Goal: Find contact information: Find contact information

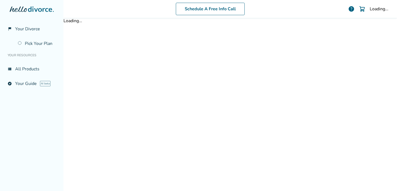
click at [378, 17] on div "Schedule A Free Info Call Loading... help" at bounding box center [230, 8] width 325 height 21
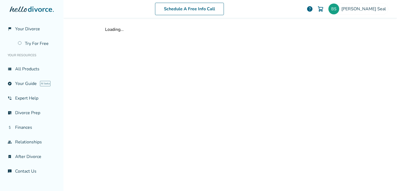
click at [192, 16] on div "Schedule A Free Info Call Beth Seal help" at bounding box center [230, 8] width 325 height 21
click at [194, 13] on link "Schedule A Free Info Call" at bounding box center [189, 9] width 69 height 12
click at [33, 128] on link "attach_money Finances" at bounding box center [31, 127] width 55 height 12
click at [43, 95] on link "phone_in_talk Expert Help" at bounding box center [31, 98] width 55 height 12
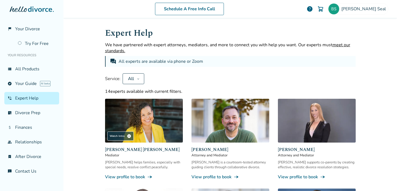
click at [130, 77] on div "All" at bounding box center [131, 79] width 8 height 6
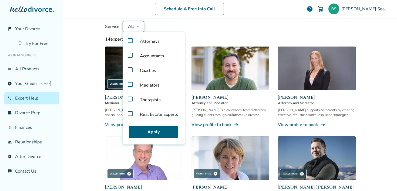
scroll to position [51, 0]
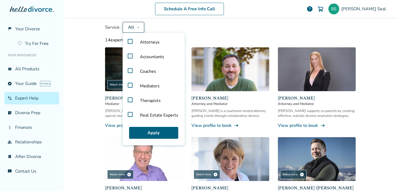
click at [126, 115] on label "Real Estate Experts" at bounding box center [154, 115] width 58 height 15
click at [129, 112] on label "Real Estate Experts" at bounding box center [154, 115] width 58 height 15
click at [95, 135] on div "Schedule A Free Info Call Beth Seal help Schedule A Free Call Beth Seal beth.a.…" at bounding box center [230, 95] width 334 height 191
click at [149, 167] on img at bounding box center [144, 159] width 78 height 44
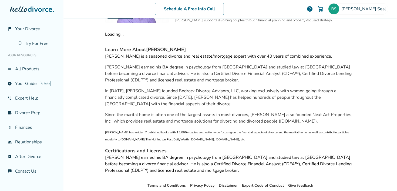
scroll to position [26, 0]
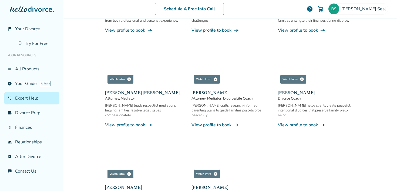
scroll to position [405, 0]
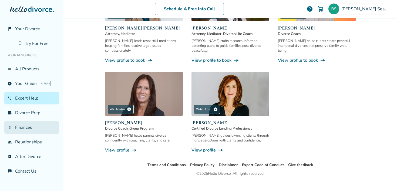
click at [30, 129] on link "attach_money Finances" at bounding box center [31, 127] width 55 height 12
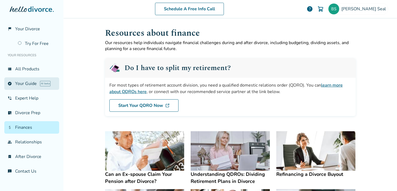
click at [30, 85] on link "explore Your Guide AI beta" at bounding box center [31, 83] width 55 height 12
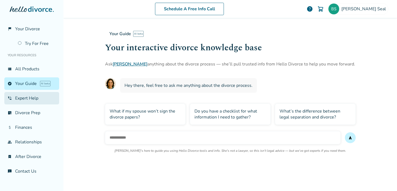
click at [27, 98] on link "phone_in_talk Expert Help" at bounding box center [31, 98] width 55 height 12
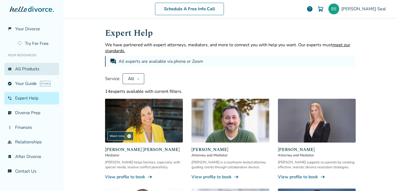
click at [33, 68] on link "view_list All Products" at bounding box center [31, 69] width 55 height 12
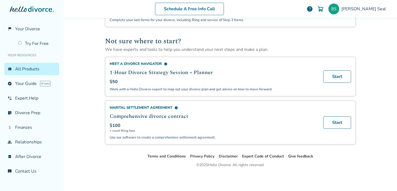
scroll to position [347, 0]
click at [30, 130] on link "attach_money Finances" at bounding box center [31, 127] width 55 height 12
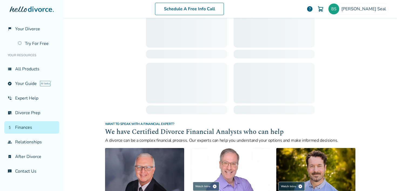
scroll to position [26, 0]
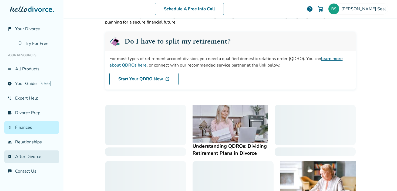
click at [28, 157] on link "bookmark_check After Divorce" at bounding box center [31, 156] width 55 height 12
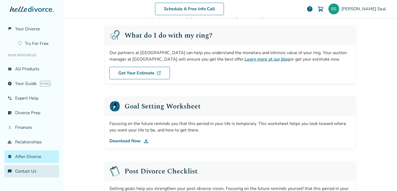
click at [30, 168] on link "chat_info Contact Us" at bounding box center [31, 171] width 55 height 12
